Goal: Contribute content: Add original content to the website for others to see

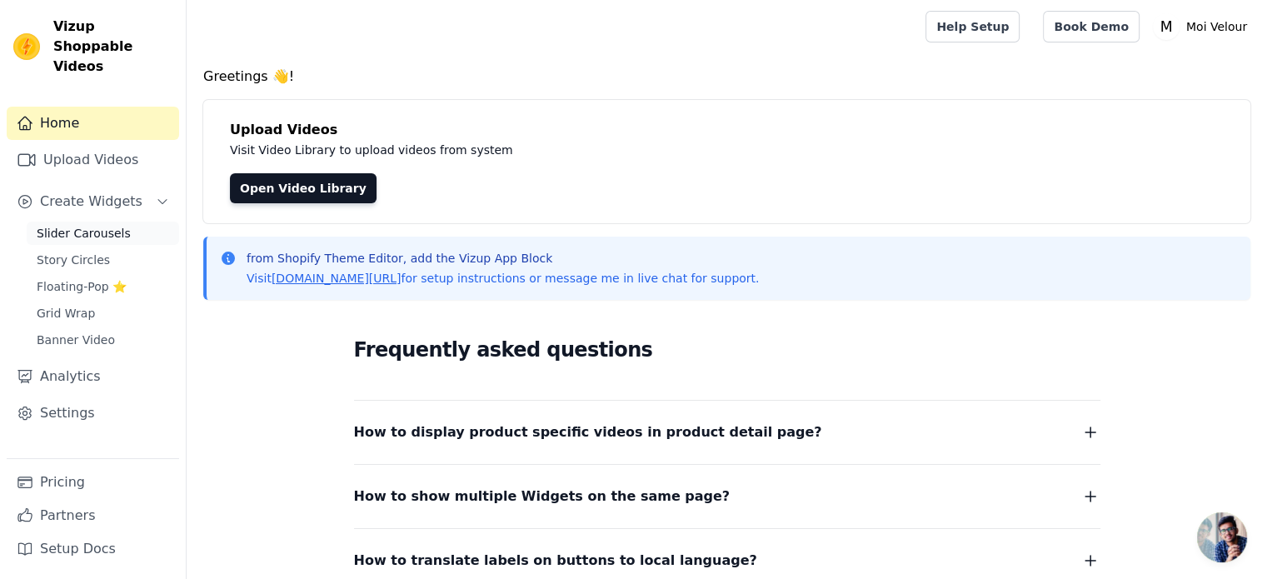
click at [87, 225] on span "Slider Carousels" at bounding box center [84, 233] width 94 height 17
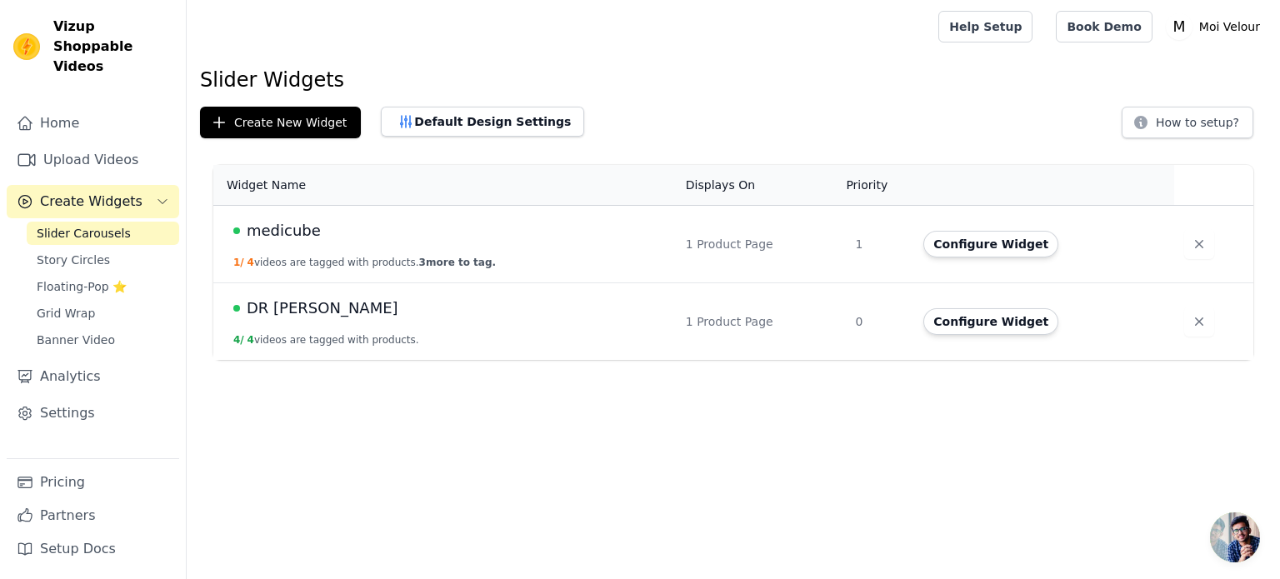
click at [290, 230] on span "medicube" at bounding box center [284, 230] width 74 height 23
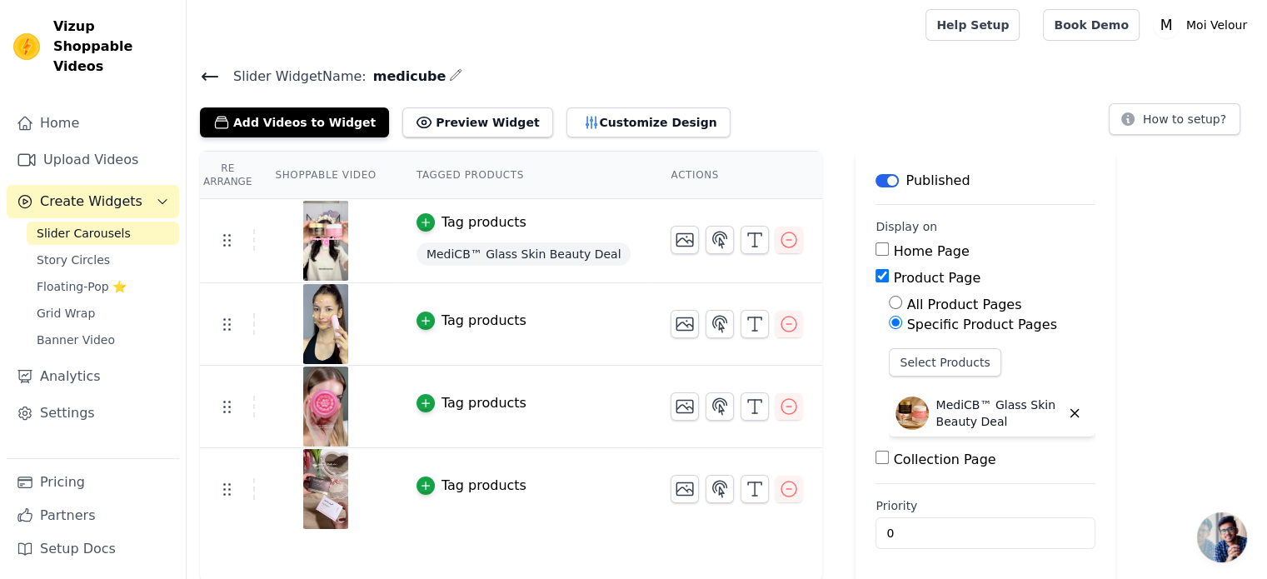
scroll to position [2, 0]
click at [272, 123] on button "Add Videos to Widget" at bounding box center [294, 122] width 189 height 30
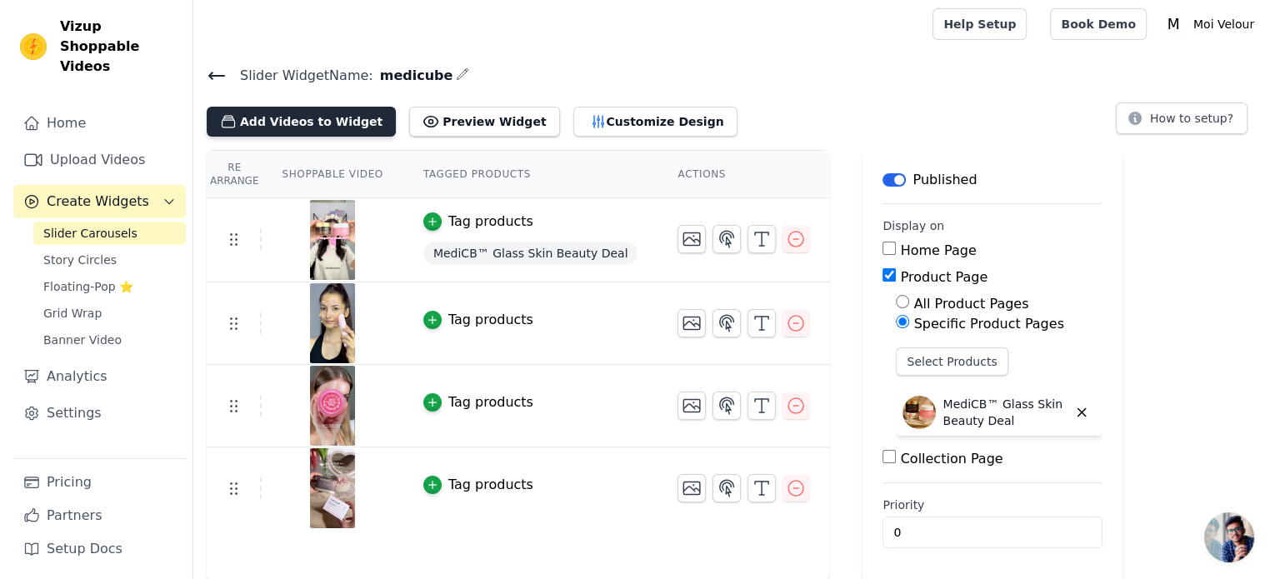
scroll to position [0, 0]
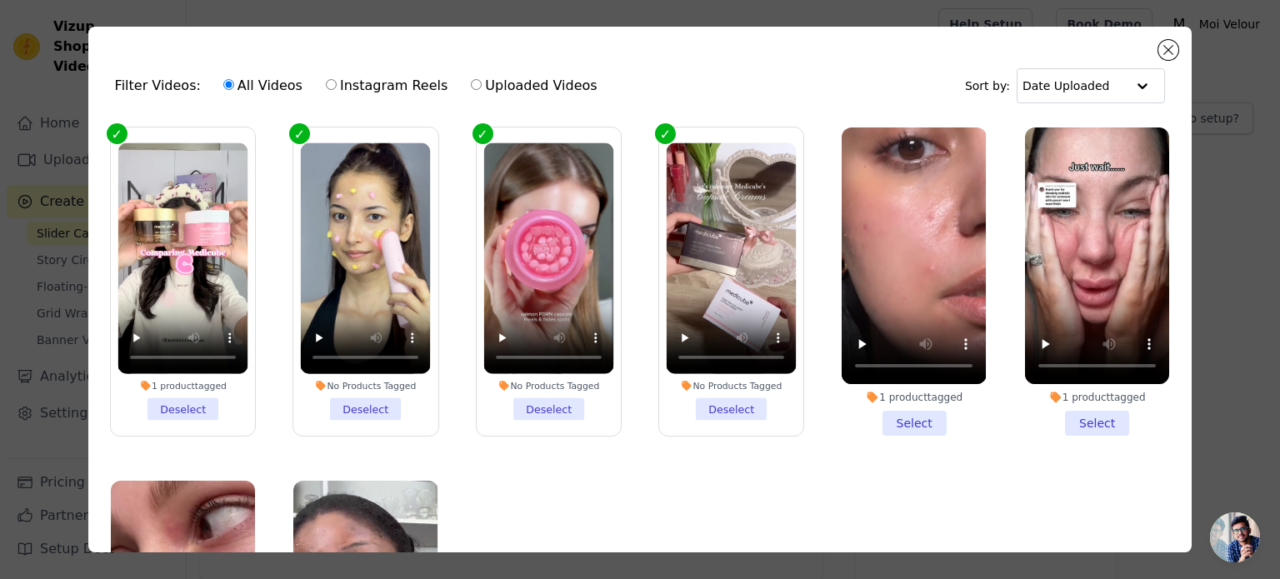
click at [497, 87] on label "Uploaded Videos" at bounding box center [533, 86] width 127 height 22
click at [482, 87] on input "Uploaded Videos" at bounding box center [476, 84] width 11 height 11
radio input "true"
click at [264, 87] on label "All Videos" at bounding box center [262, 86] width 81 height 22
click at [234, 87] on input "All Videos" at bounding box center [228, 84] width 11 height 11
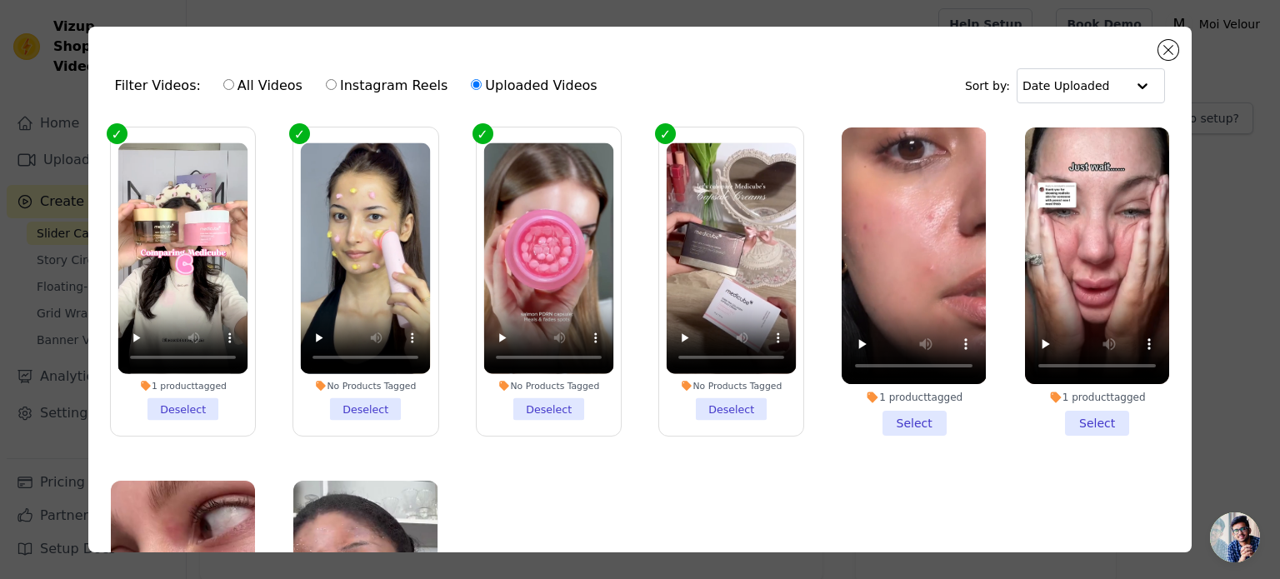
radio input "true"
click at [1166, 53] on button "Close modal" at bounding box center [1168, 50] width 20 height 20
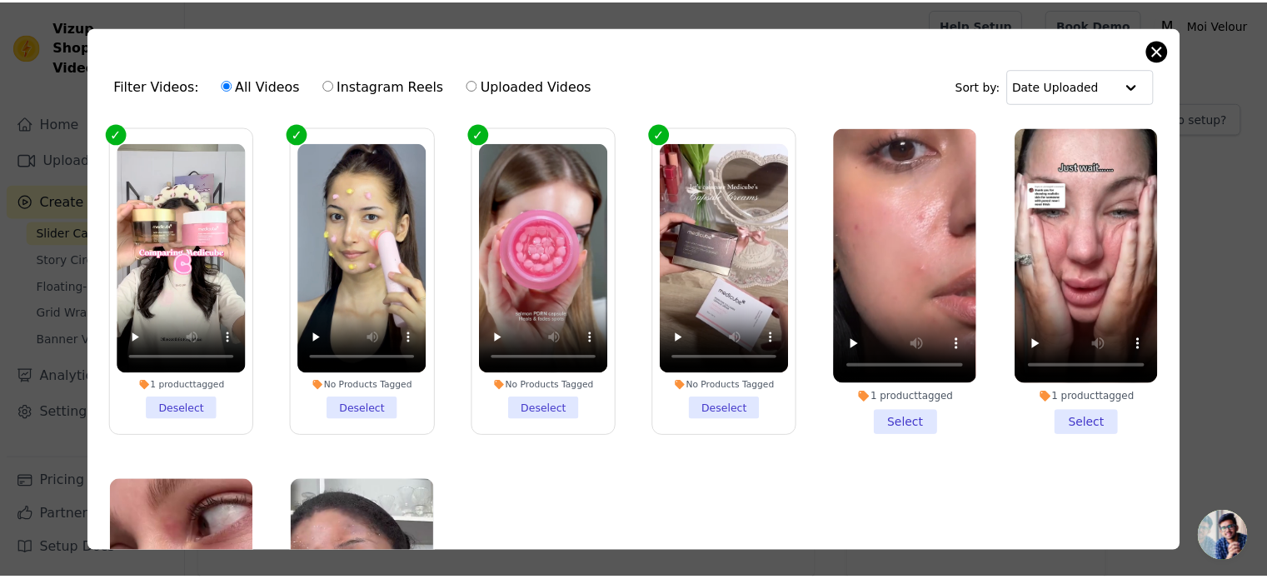
scroll to position [2, 0]
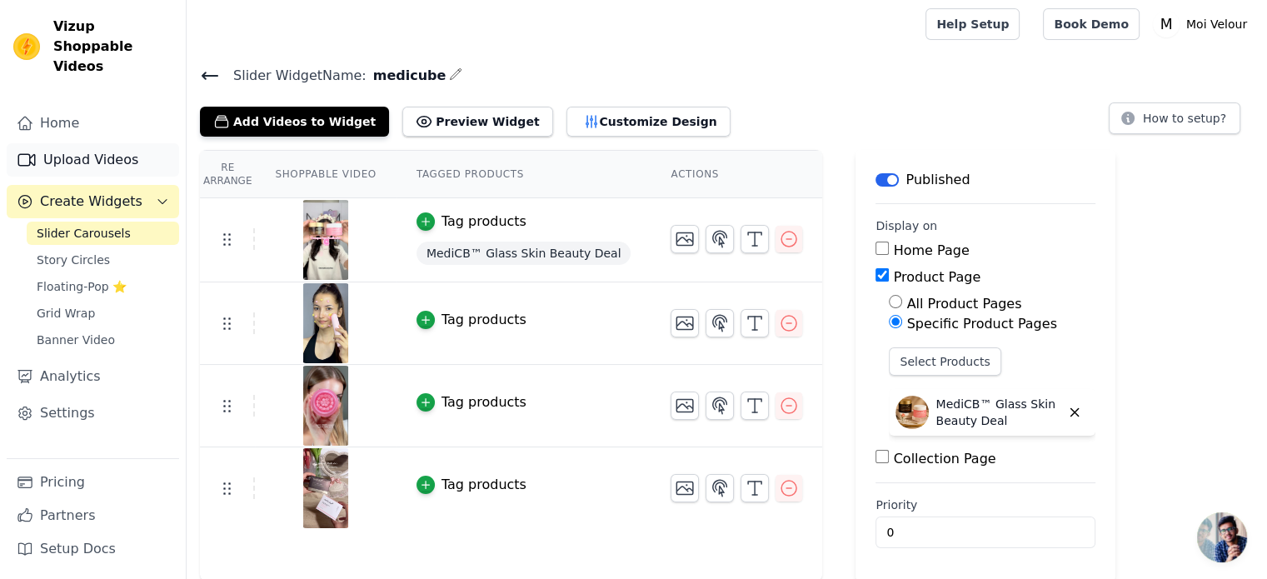
click at [83, 143] on link "Upload Videos" at bounding box center [93, 159] width 172 height 33
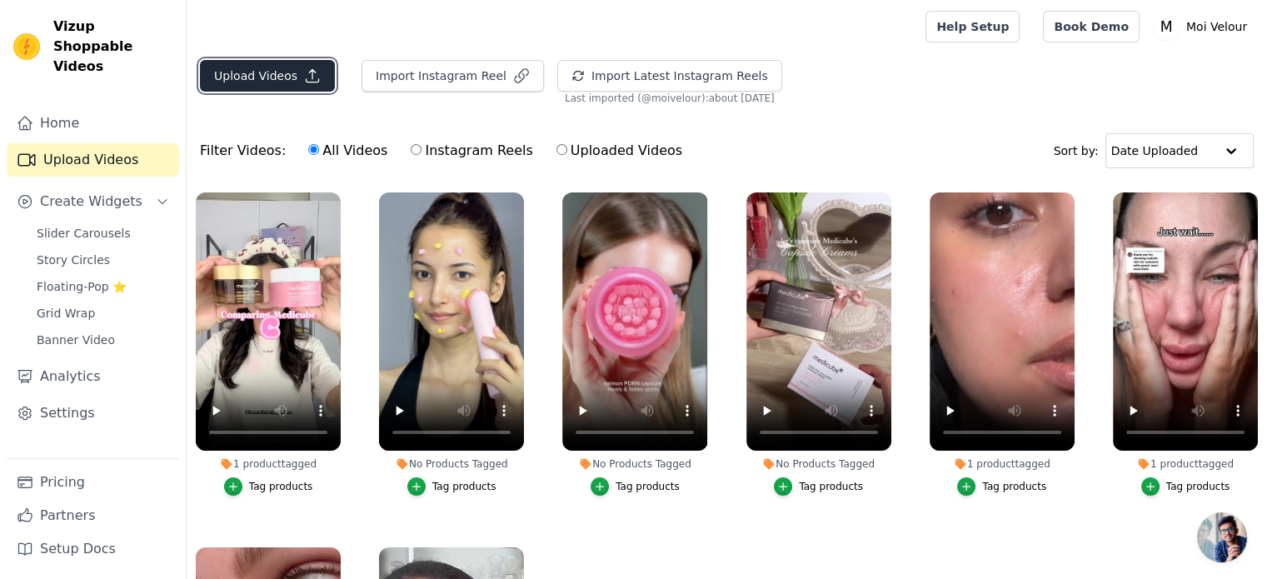
click at [293, 76] on button "Upload Videos" at bounding box center [267, 76] width 135 height 32
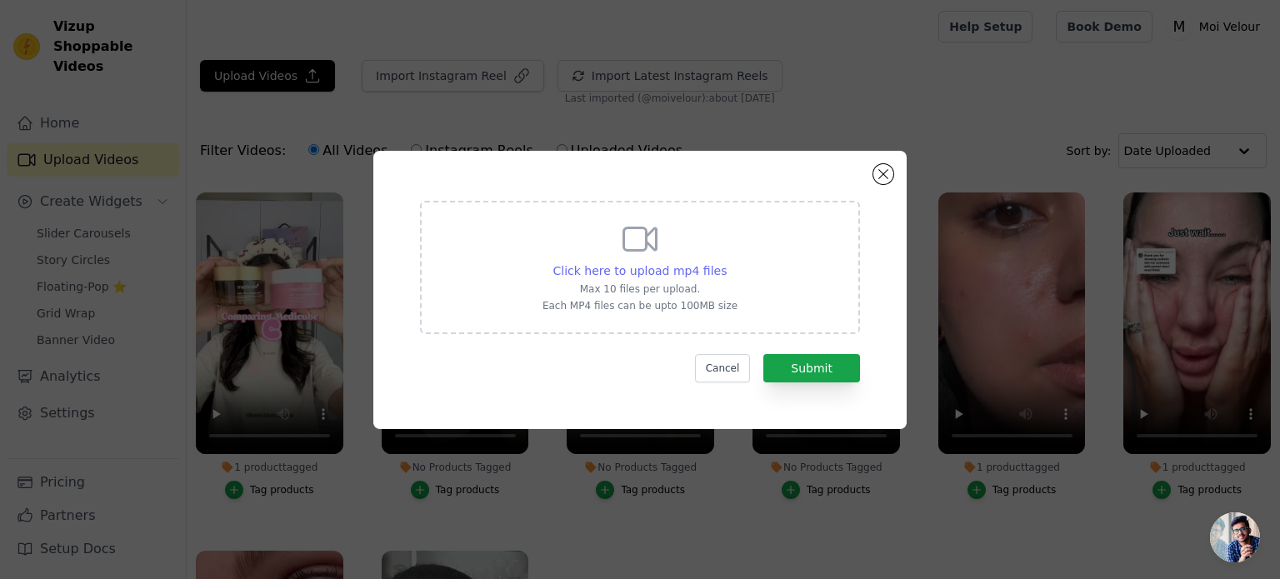
click at [651, 273] on span "Click here to upload mp4 files" at bounding box center [640, 270] width 174 height 13
click at [726, 262] on input "Click here to upload mp4 files Max 10 files per upload. Each MP4 files can be u…" at bounding box center [726, 262] width 1 height 1
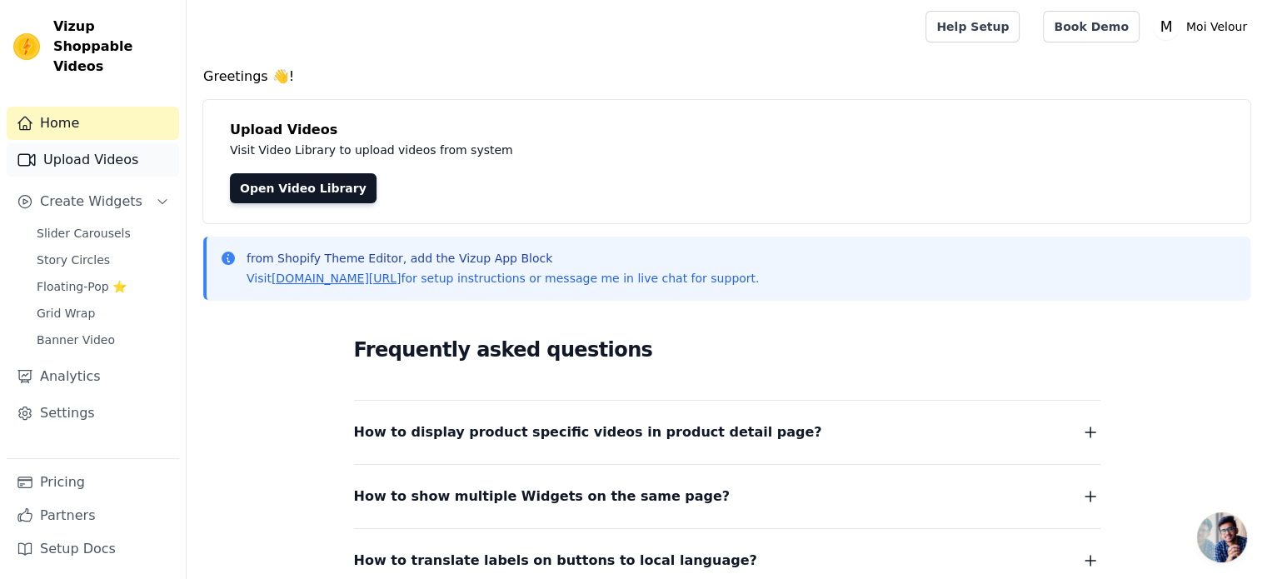
click at [93, 143] on link "Upload Videos" at bounding box center [93, 159] width 172 height 33
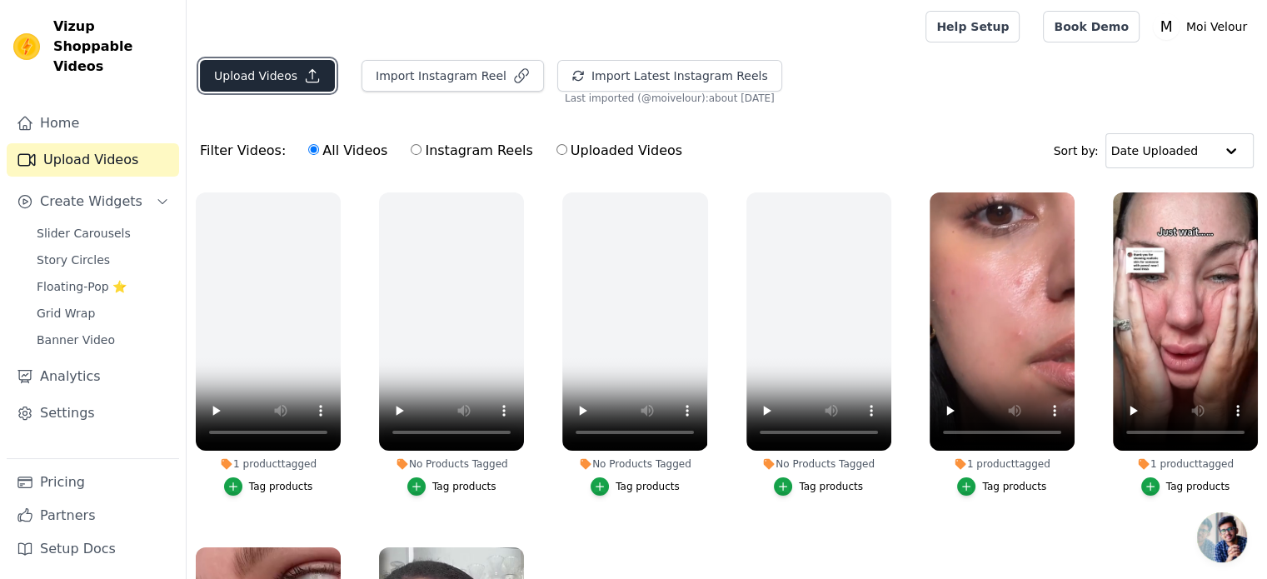
click at [307, 79] on icon "button" at bounding box center [312, 75] width 17 height 17
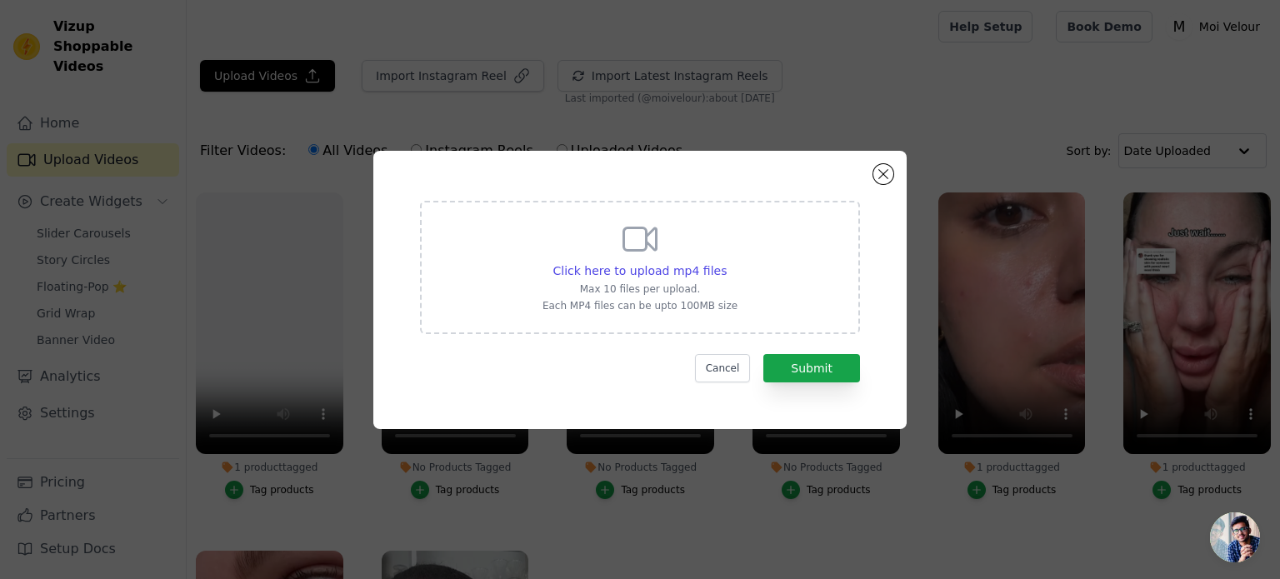
click at [633, 262] on div "Click here to upload mp4 files" at bounding box center [639, 270] width 195 height 17
click at [726, 262] on input "Click here to upload mp4 files Max 10 files per upload. Each MP4 files can be u…" at bounding box center [726, 262] width 1 height 1
type input "C:\fakepath\medicube-moivelour5.mp4"
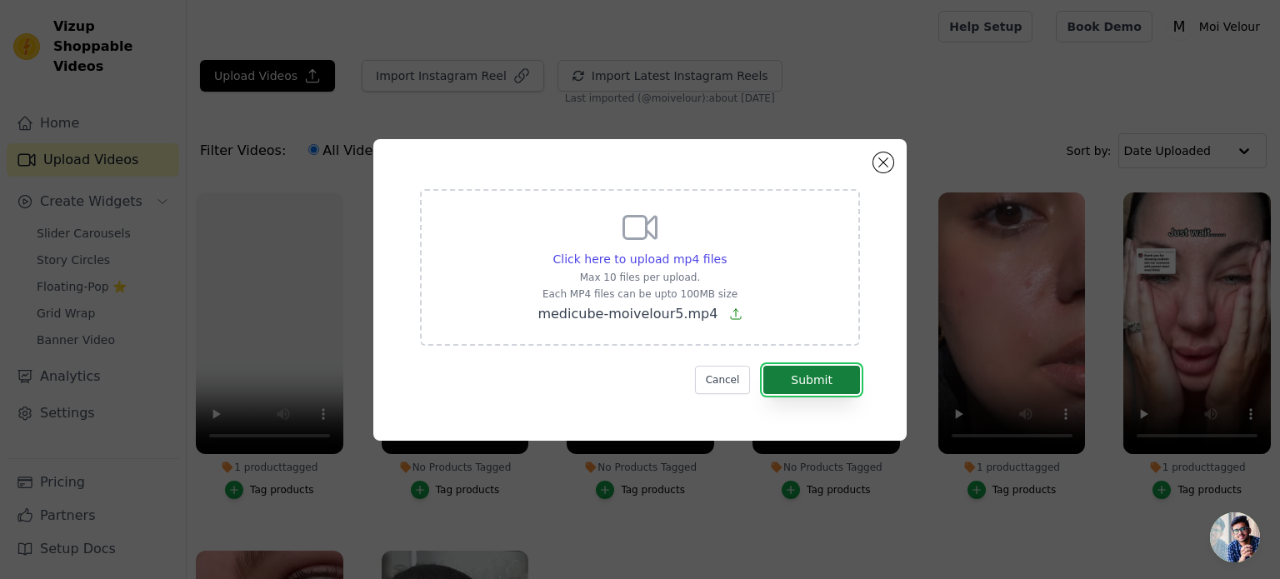
click at [817, 383] on button "Submit" at bounding box center [811, 380] width 97 height 28
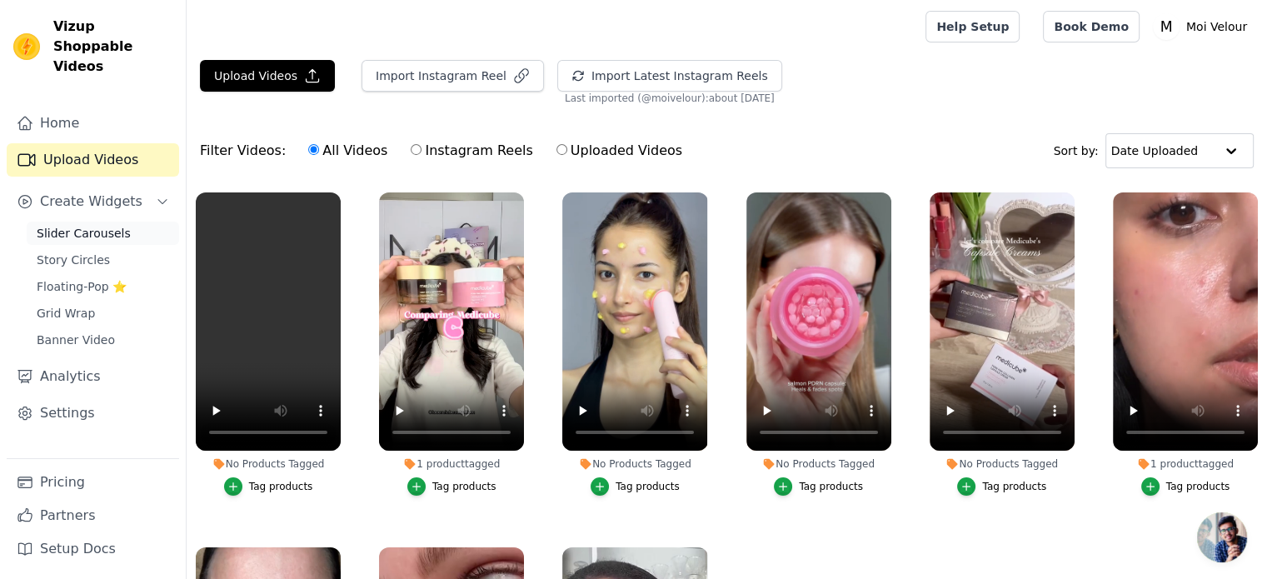
click at [99, 225] on span "Slider Carousels" at bounding box center [84, 233] width 94 height 17
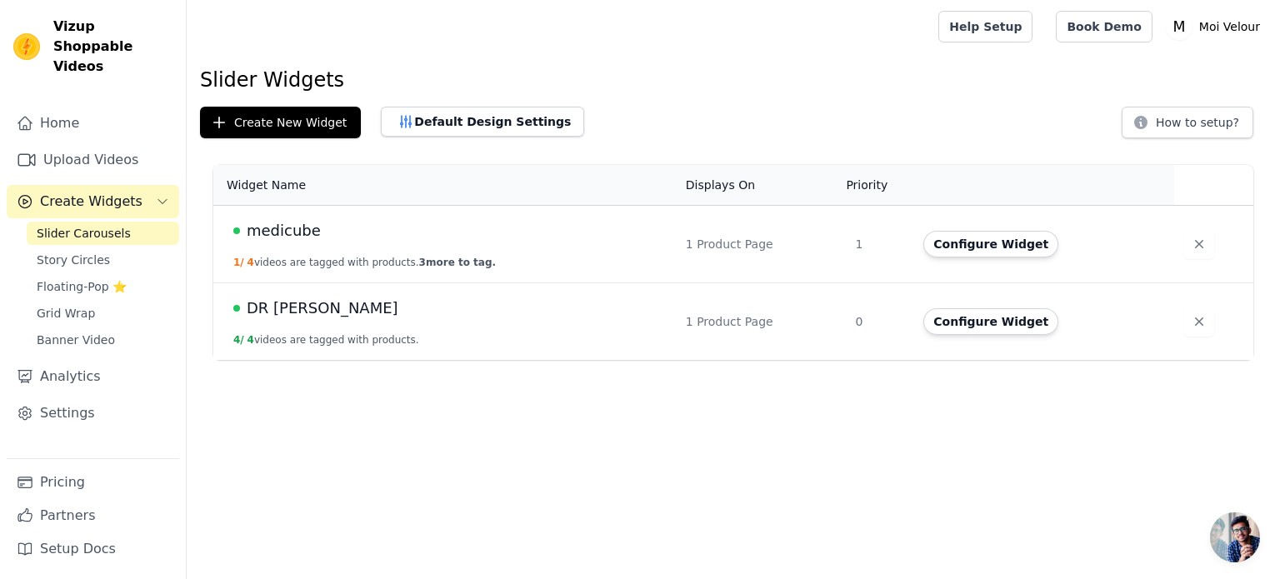
click at [269, 226] on span "medicube" at bounding box center [284, 230] width 74 height 23
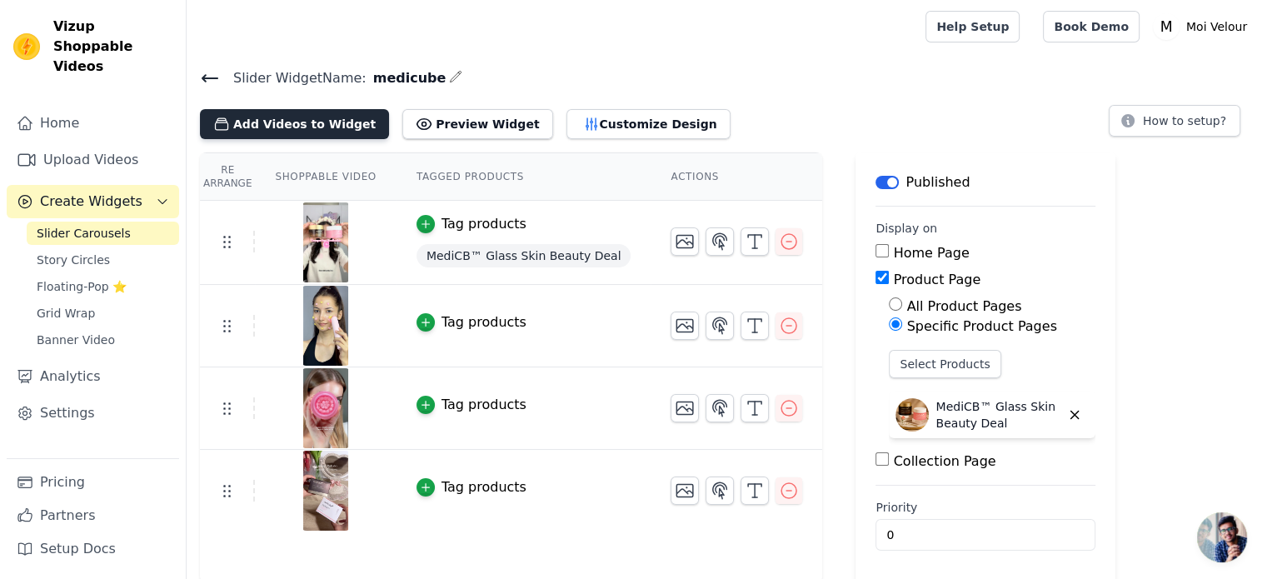
click at [323, 117] on button "Add Videos to Widget" at bounding box center [294, 124] width 189 height 30
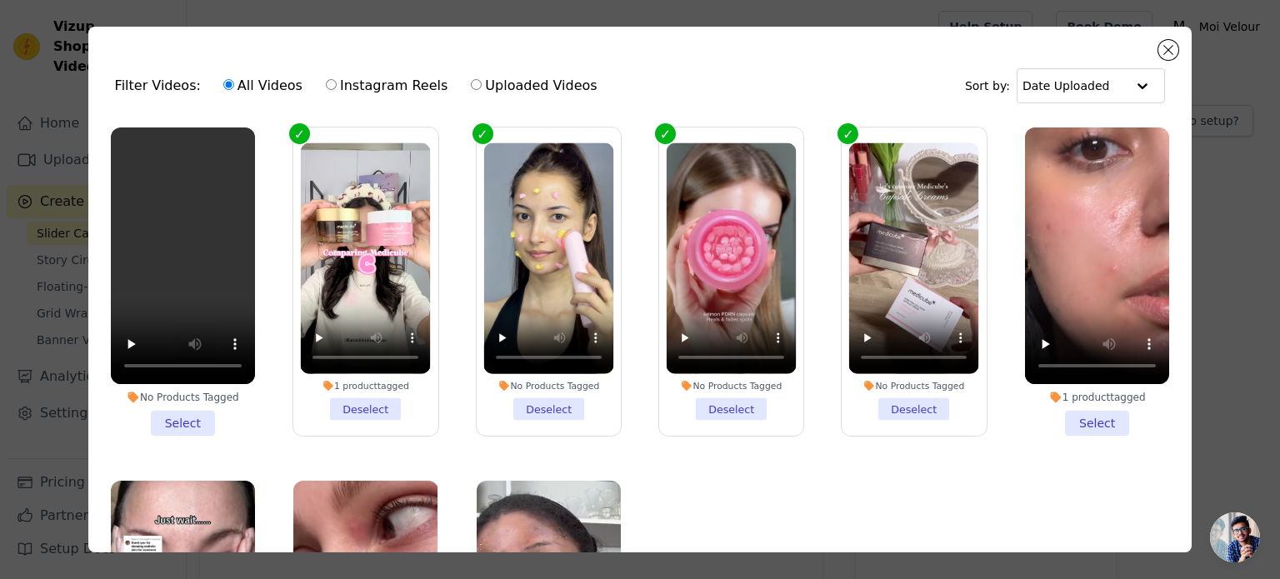
click at [189, 416] on li "No Products Tagged Select" at bounding box center [183, 281] width 144 height 308
click at [0, 0] on input "No Products Tagged Select" at bounding box center [0, 0] width 0 height 0
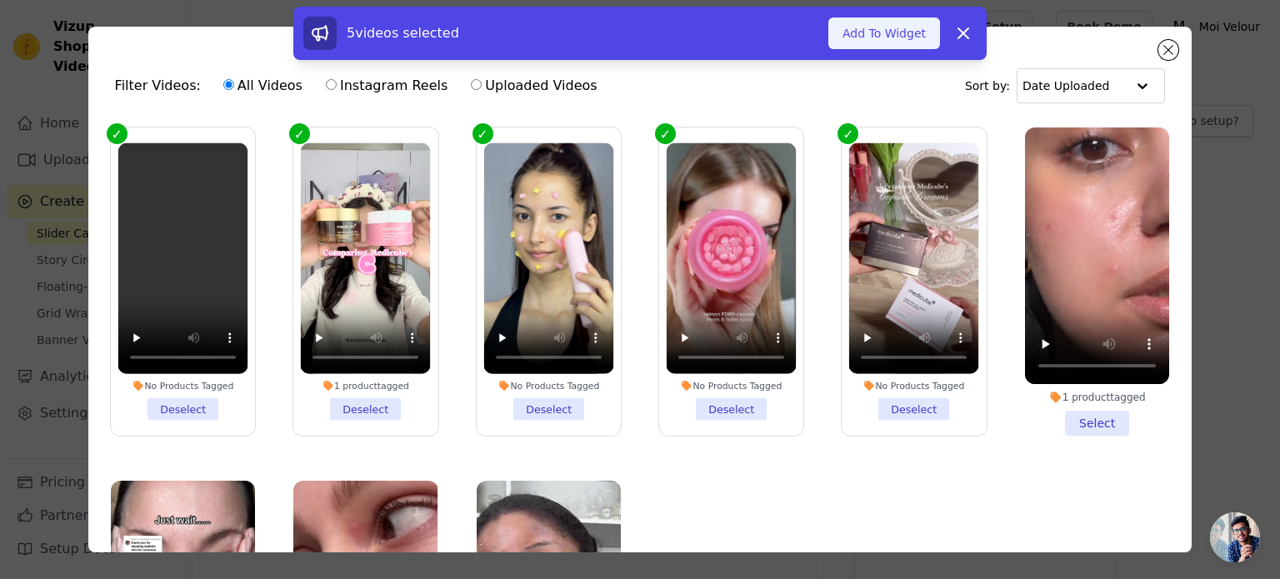
click at [895, 36] on button "Add To Widget" at bounding box center [884, 33] width 112 height 32
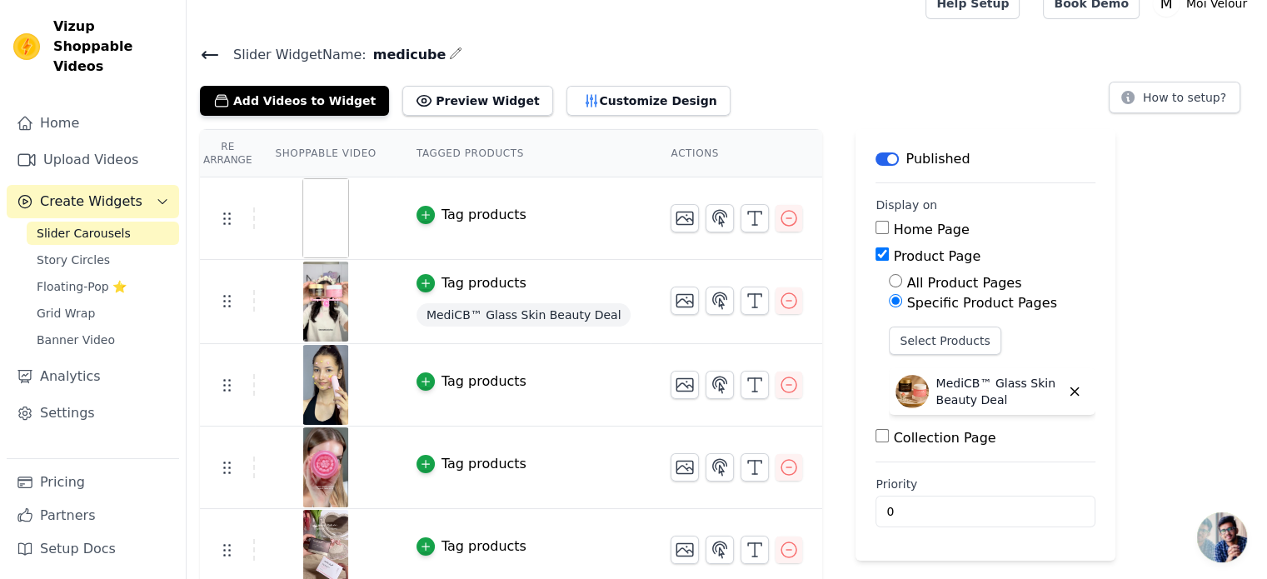
scroll to position [33, 0]
